Goal: Information Seeking & Learning: Check status

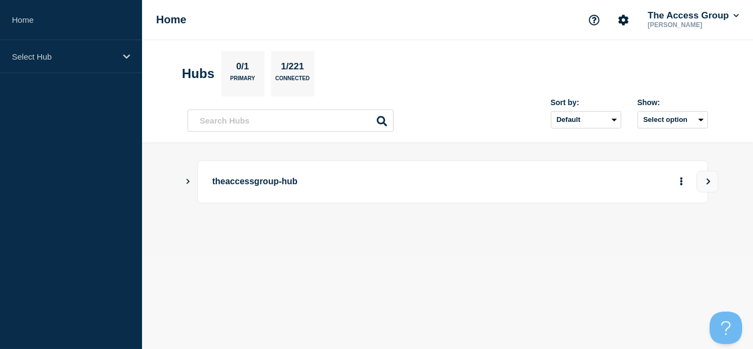
click at [187, 181] on icon "Show Connected Hubs" at bounding box center [187, 180] width 7 height 5
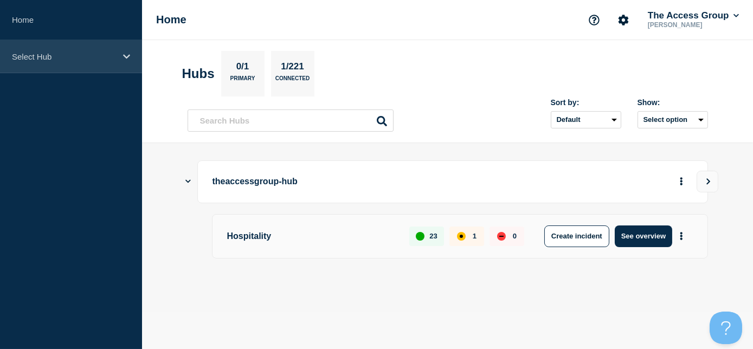
click at [69, 62] on div "Select Hub" at bounding box center [71, 56] width 142 height 33
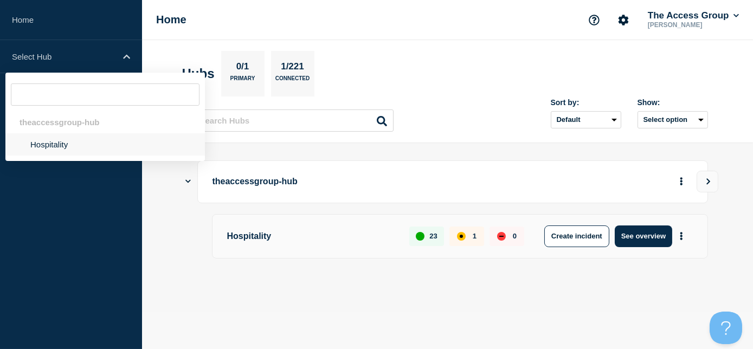
click at [61, 142] on li "Hospitality" at bounding box center [105, 144] width 200 height 22
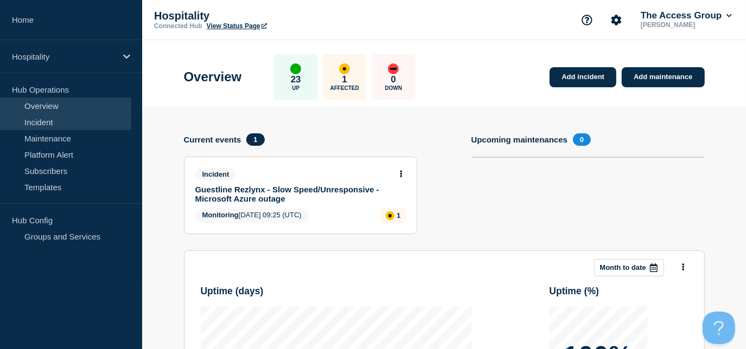
click at [86, 120] on link "Incident" at bounding box center [65, 122] width 131 height 16
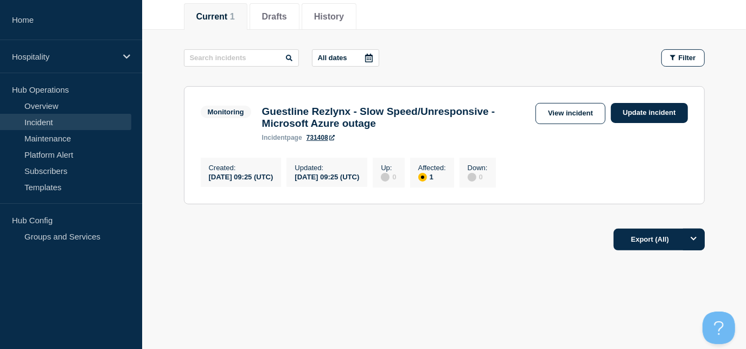
scroll to position [144, 0]
click at [556, 107] on link "View incident" at bounding box center [570, 113] width 70 height 21
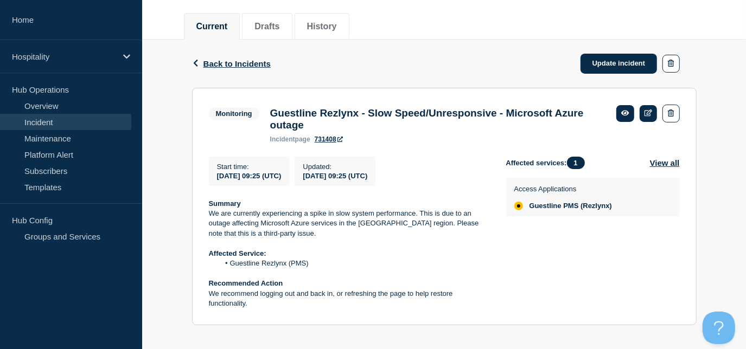
scroll to position [144, 0]
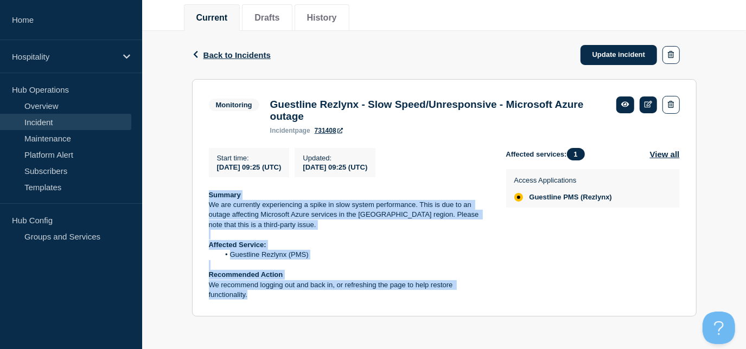
drag, startPoint x: 234, startPoint y: 287, endPoint x: 205, endPoint y: 196, distance: 95.0
click at [205, 196] on section "Monitoring Guestline Rezlynx - Slow Speed/Unresponsive - Microsoft Azure outage…" at bounding box center [444, 198] width 504 height 238
copy div "Summary We are currently experiencing a spike in slow system performance. This …"
